Goal: Transaction & Acquisition: Purchase product/service

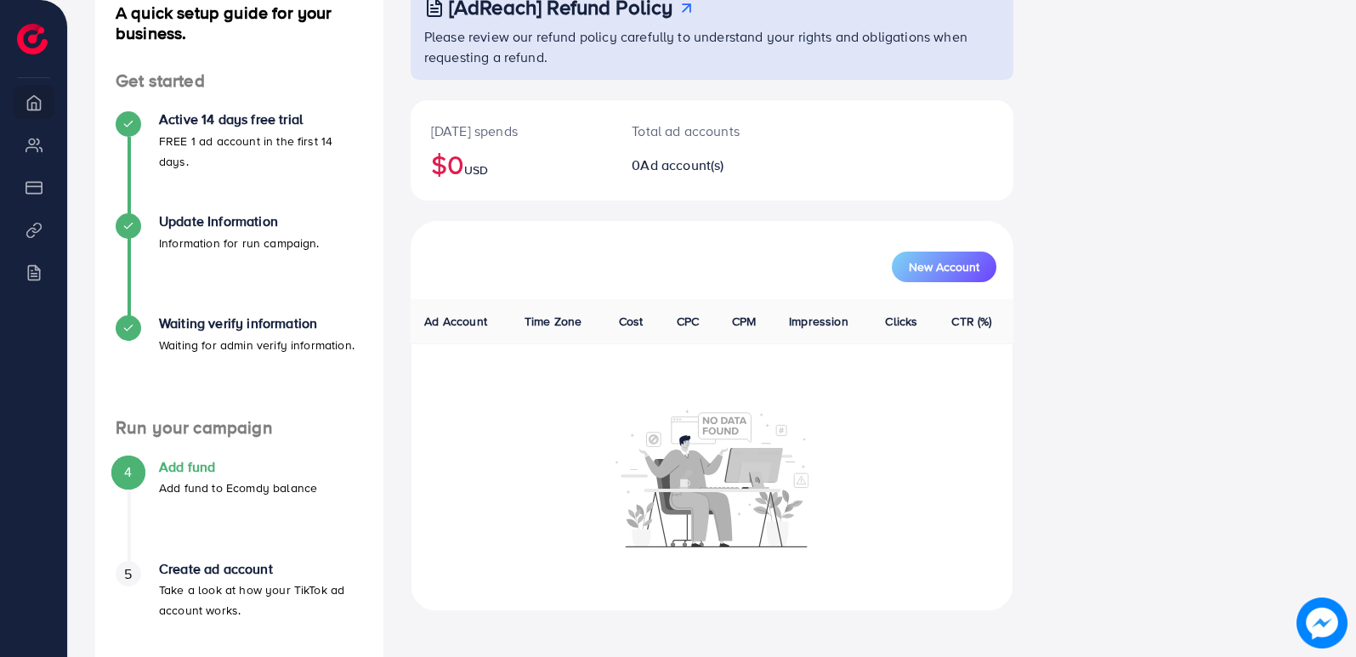
scroll to position [247, 0]
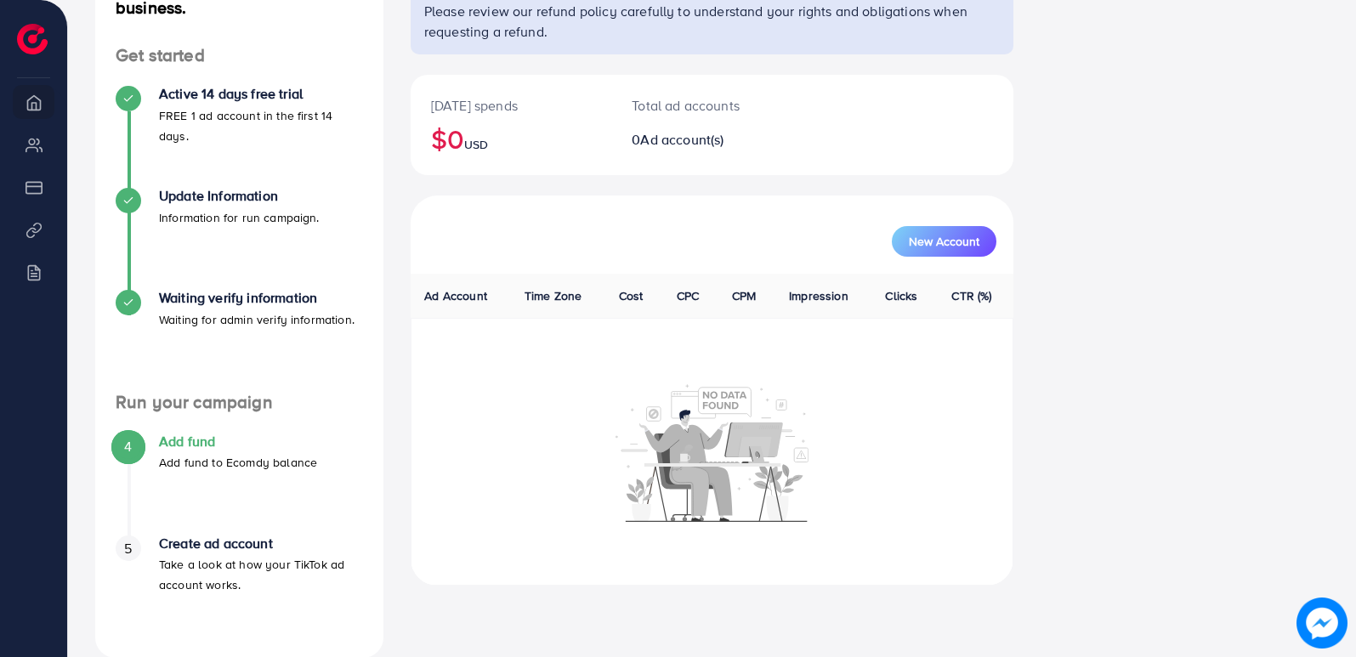
drag, startPoint x: 1350, startPoint y: 386, endPoint x: 1360, endPoint y: 241, distance: 144.8
click at [1356, 241] on html "Overview metap_pakistan_001 Help Center Contact Support Plans and Pricing Term …" at bounding box center [678, 81] width 1356 height 657
click at [1225, 315] on div "A quick setup guide for your business. Get started Active 14 days free trial FR…" at bounding box center [712, 307] width 1261 height 701
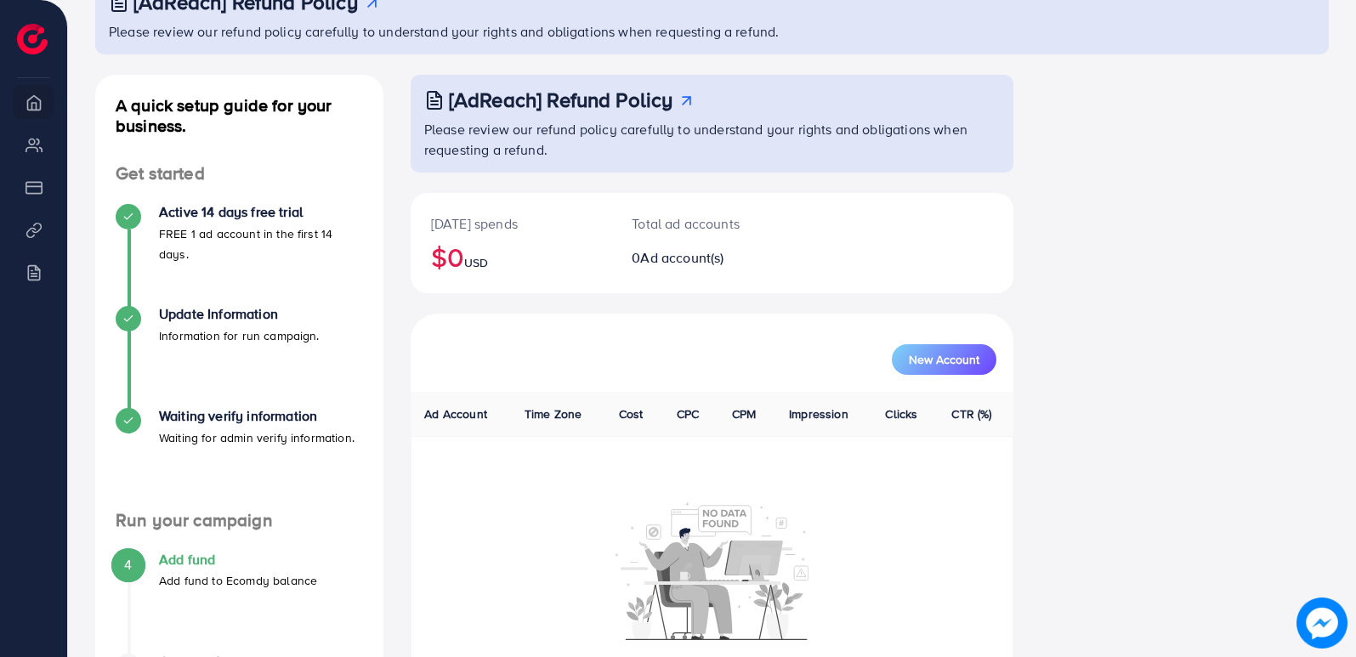
scroll to position [0, 0]
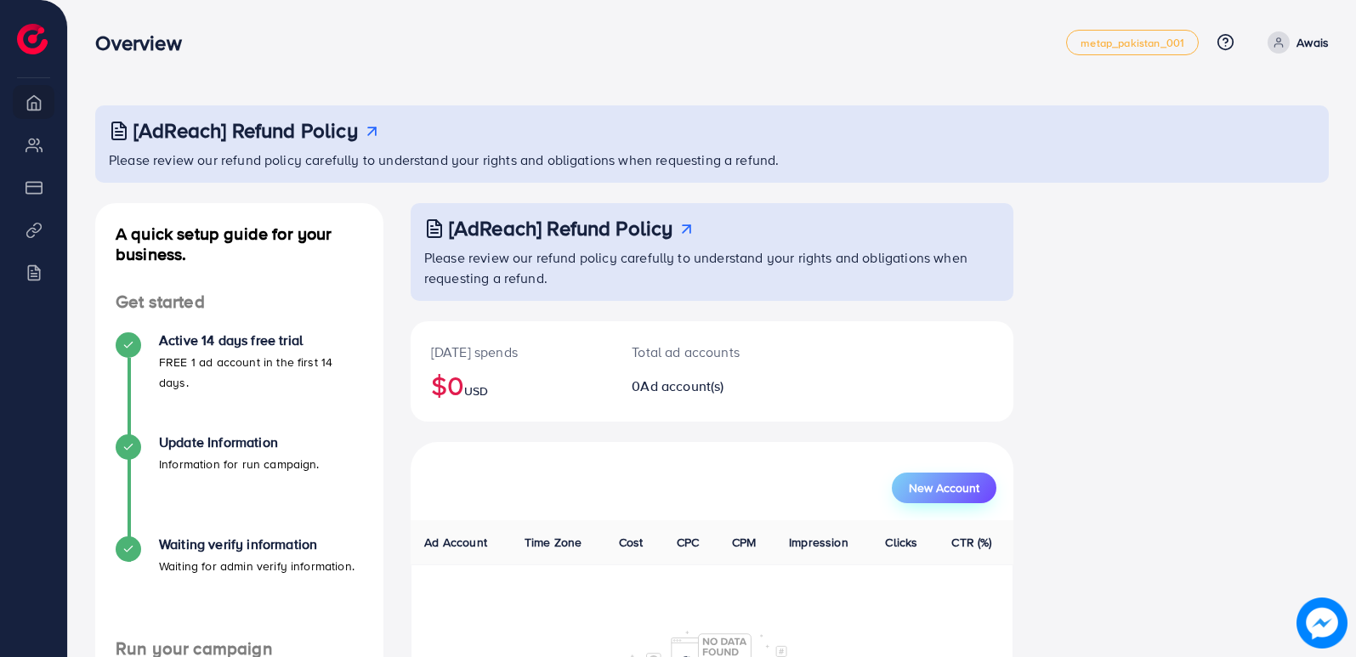
click at [925, 492] on span "New Account" at bounding box center [944, 488] width 71 height 12
click at [685, 223] on icon at bounding box center [687, 229] width 18 height 18
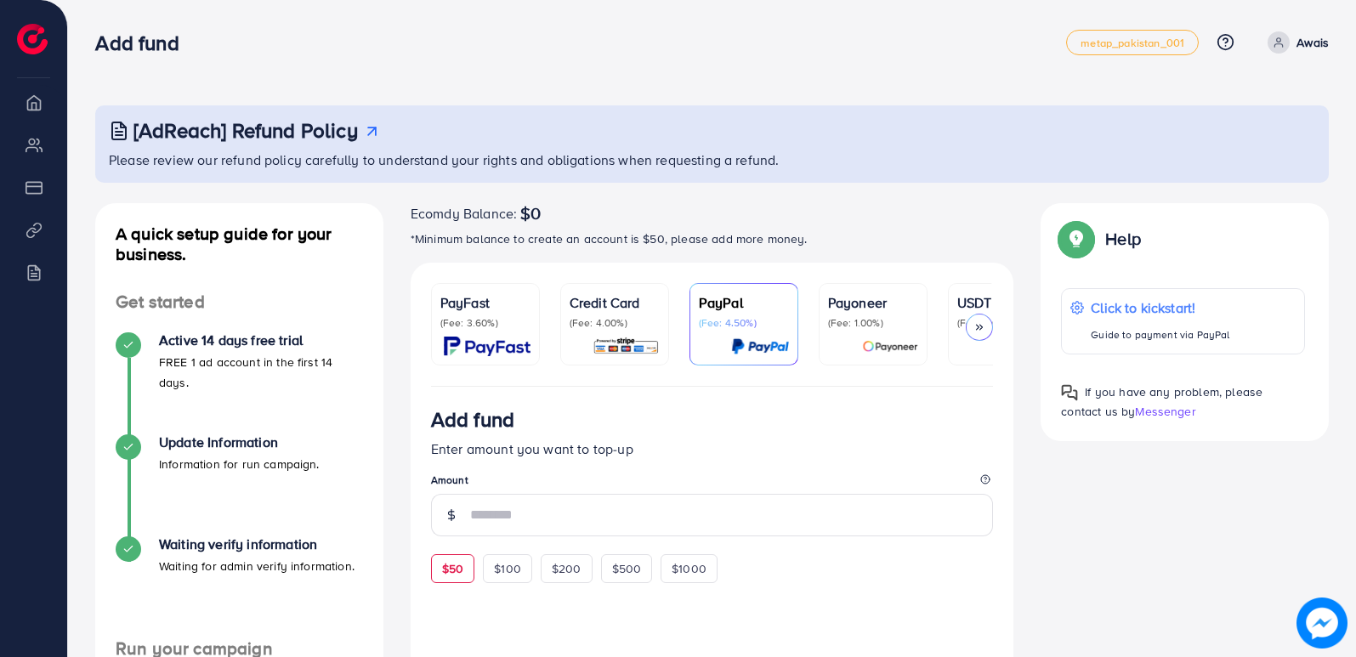
click at [455, 569] on span "$50" at bounding box center [452, 568] width 21 height 17
type input "**"
click at [490, 321] on p "(Fee: 3.60%)" at bounding box center [485, 323] width 90 height 14
click at [455, 570] on span "$50" at bounding box center [452, 566] width 21 height 17
type input "**"
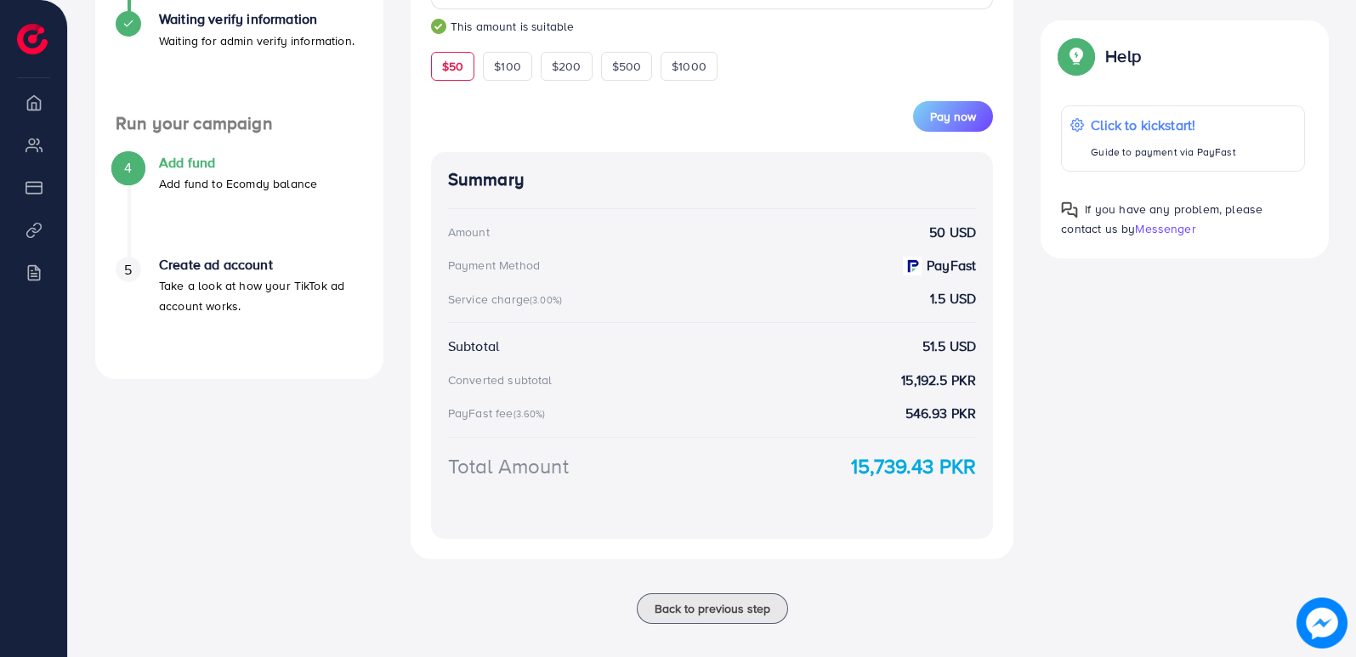
scroll to position [527, 0]
click at [946, 119] on span "Pay now" at bounding box center [953, 114] width 46 height 17
